Goal: Navigation & Orientation: Find specific page/section

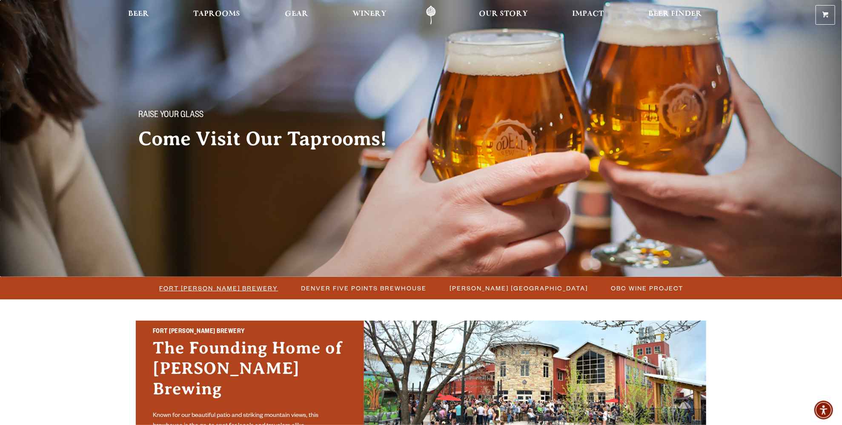
click at [205, 280] on li "Fort [PERSON_NAME] Brewery" at bounding box center [219, 288] width 142 height 16
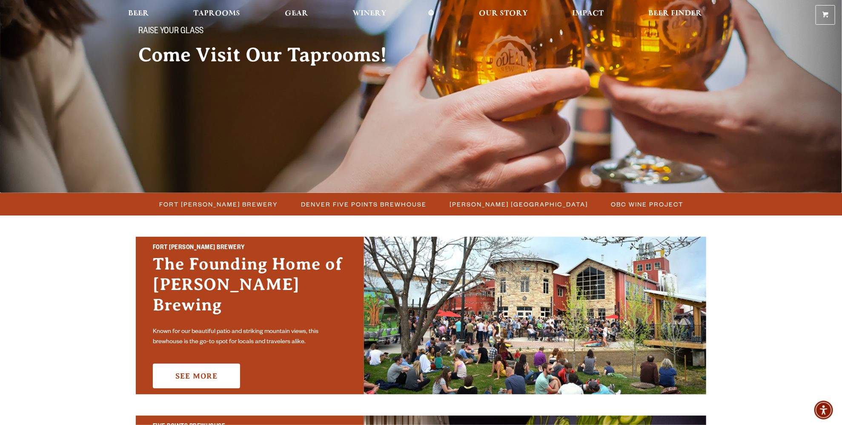
scroll to position [170, 0]
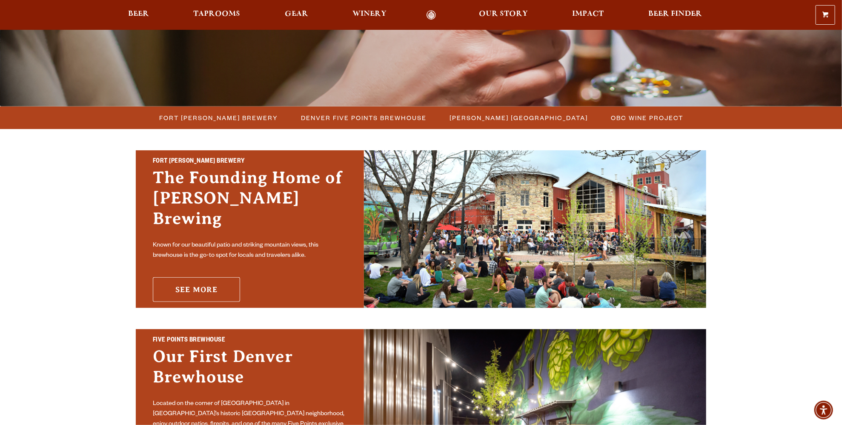
click at [198, 282] on link "See More" at bounding box center [196, 289] width 87 height 25
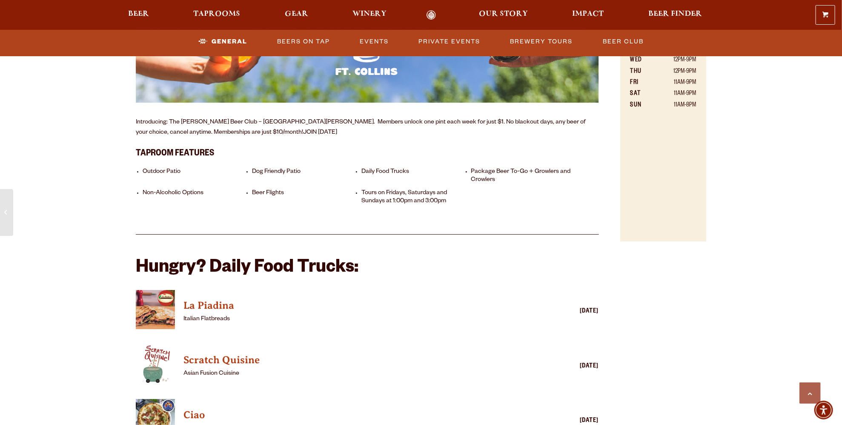
scroll to position [731, 0]
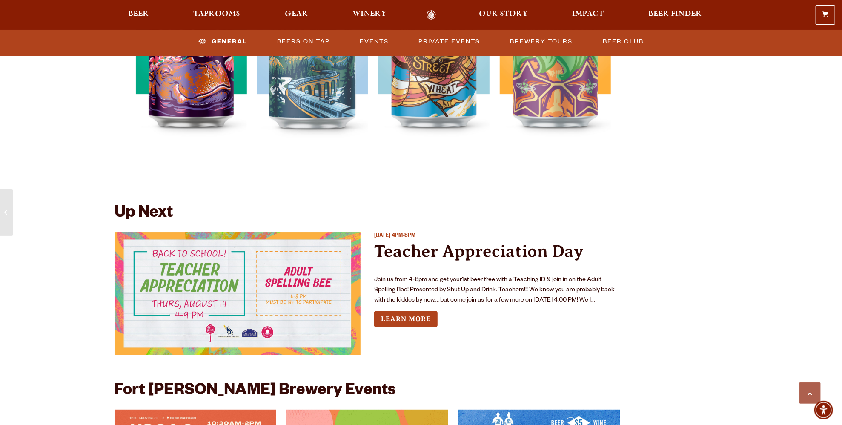
scroll to position [1837, 0]
